Goal: Transaction & Acquisition: Obtain resource

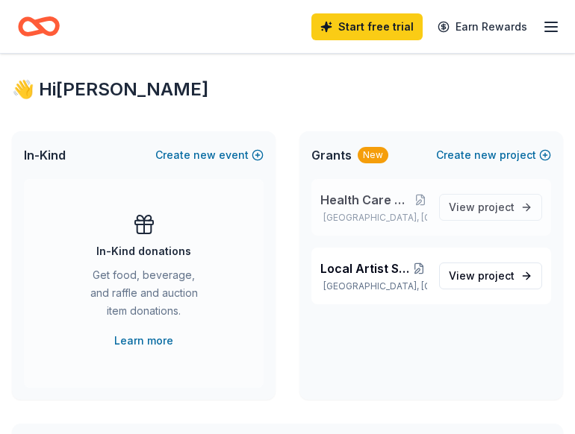
click at [381, 204] on span "Health Care Non Profit Fundraiser" at bounding box center [366, 200] width 93 height 18
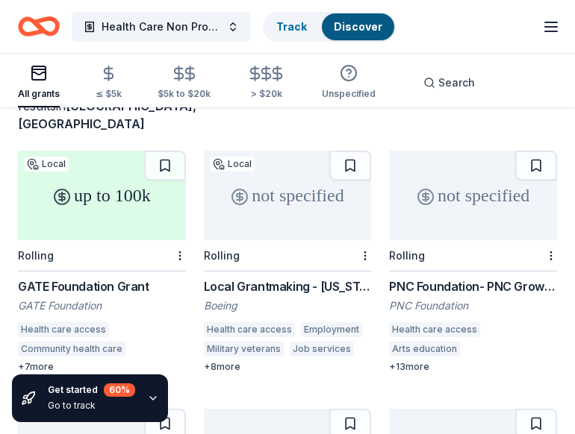
scroll to position [117, 0]
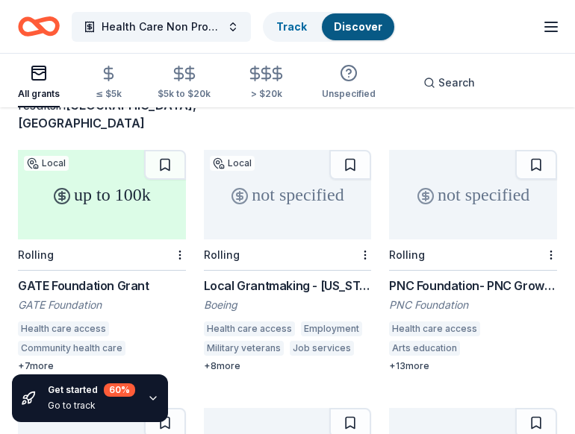
click at [155, 397] on icon "button" at bounding box center [153, 399] width 12 height 12
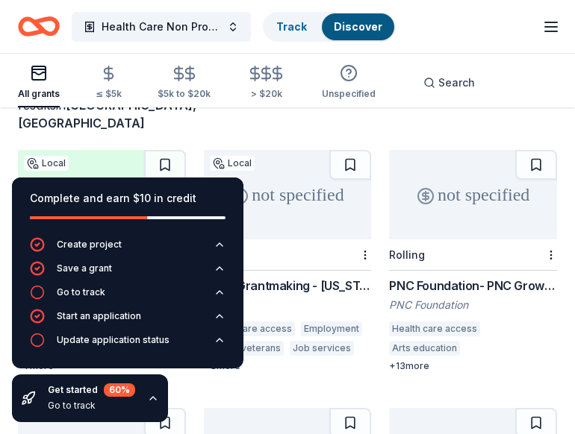
click at [198, 393] on div "Complete and earn $10 in credit Create project Save a grant Go to track Start a…" at bounding box center [127, 300] width 255 height 269
click at [195, 128] on div "1208 results in [GEOGRAPHIC_DATA], [GEOGRAPHIC_DATA]" at bounding box center [287, 99] width 539 height 66
click at [149, 398] on icon "button" at bounding box center [153, 399] width 12 height 12
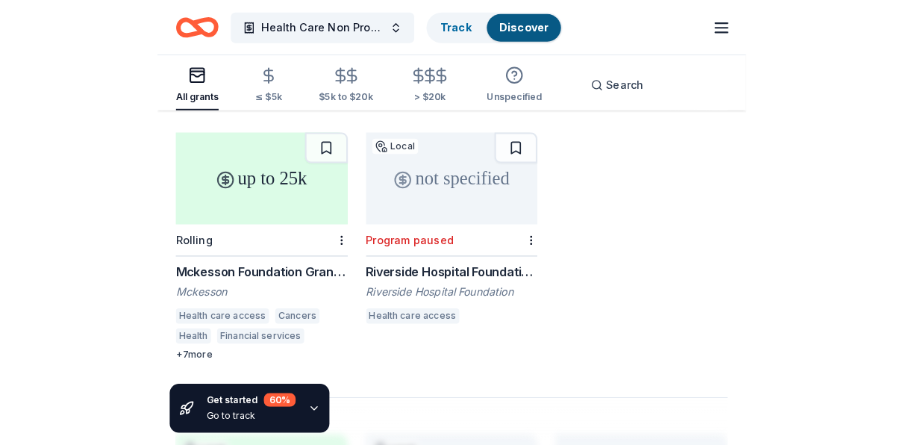
scroll to position [1691, 0]
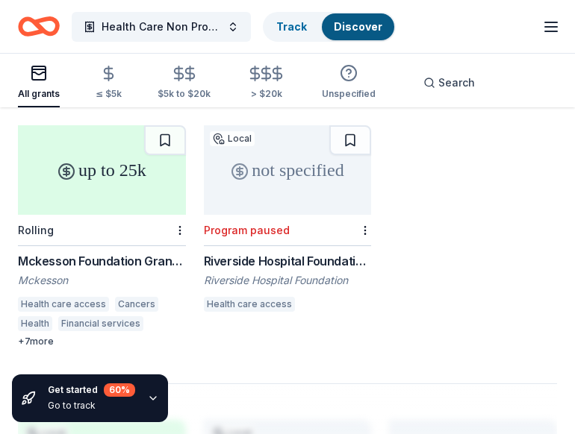
click at [140, 298] on div "Mckesson Foundation Grant: below $25,000 Mckesson Health care access Cancers He…" at bounding box center [102, 300] width 168 height 96
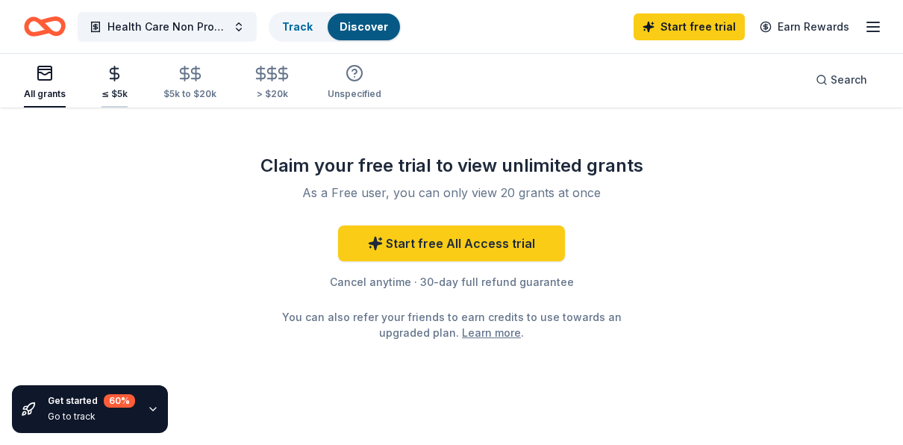
click at [116, 85] on div "≤ $5k" at bounding box center [115, 82] width 26 height 35
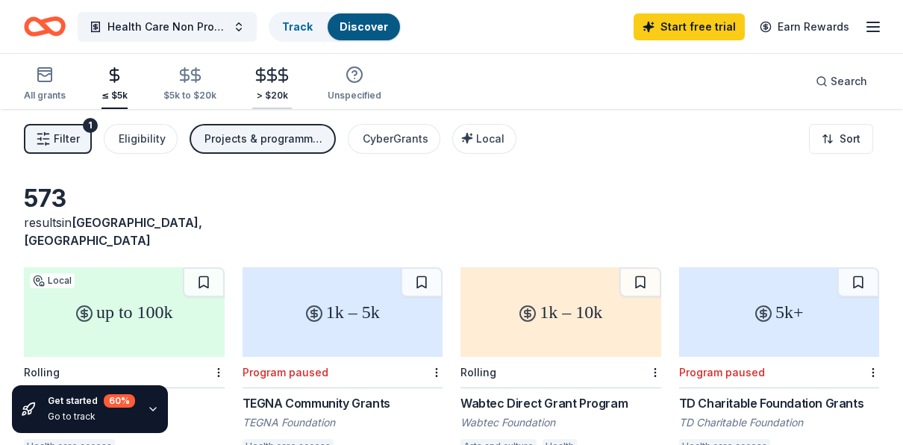
click at [273, 90] on div "> $20k" at bounding box center [272, 96] width 40 height 12
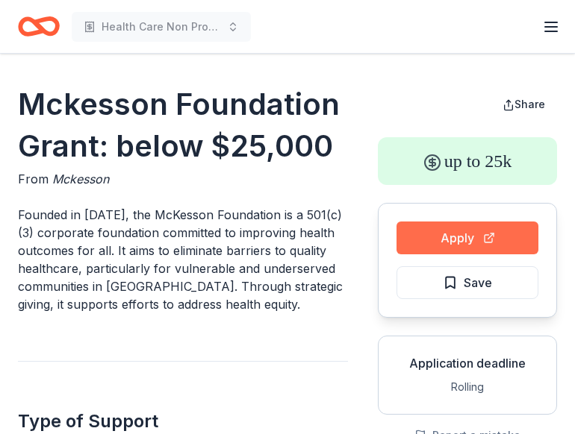
click at [458, 241] on button "Apply" at bounding box center [467, 238] width 142 height 33
